Goal: Go to known website: Go to known website

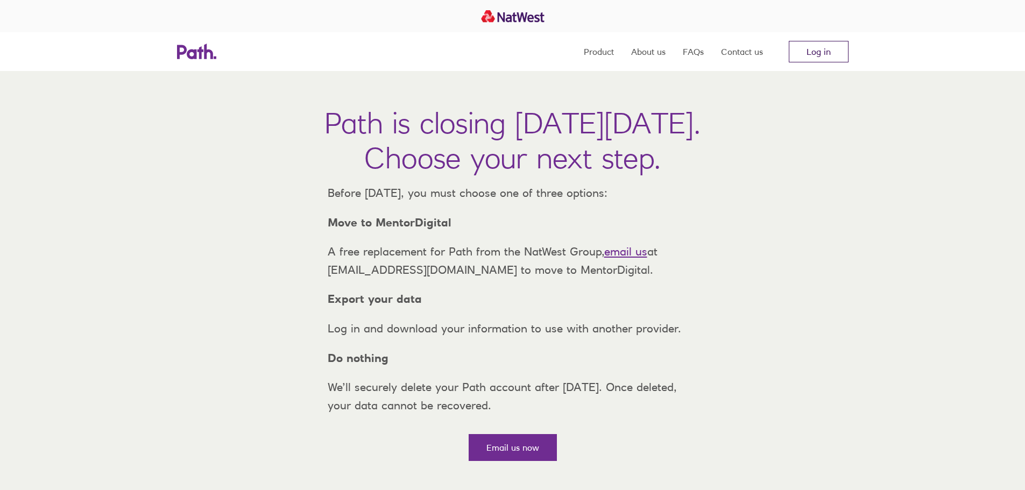
click at [836, 50] on link "Log in" at bounding box center [819, 52] width 60 height 22
